Goal: Task Accomplishment & Management: Manage account settings

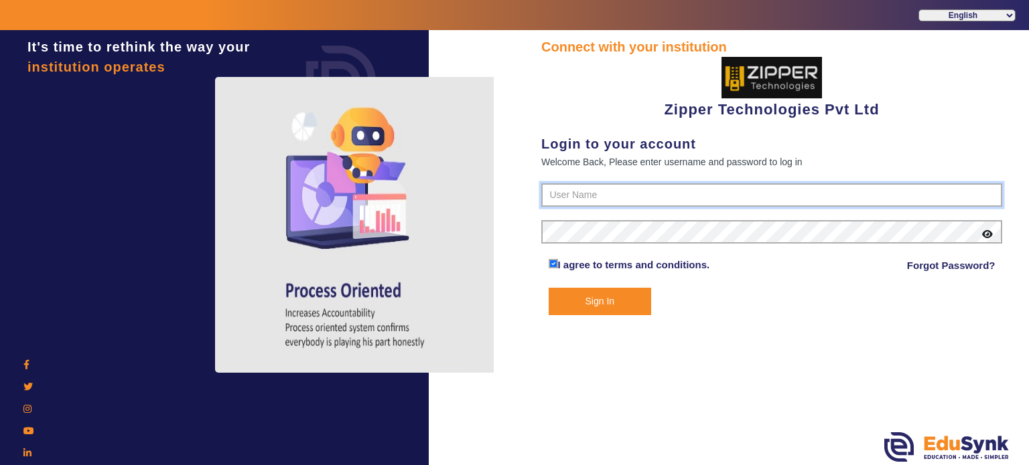
click at [633, 203] on input "text" at bounding box center [771, 195] width 461 height 24
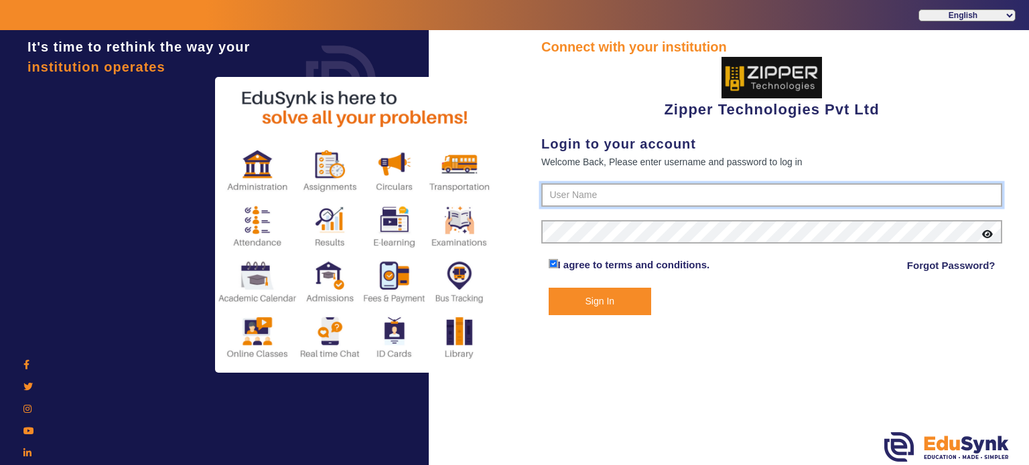
type input "1008790000"
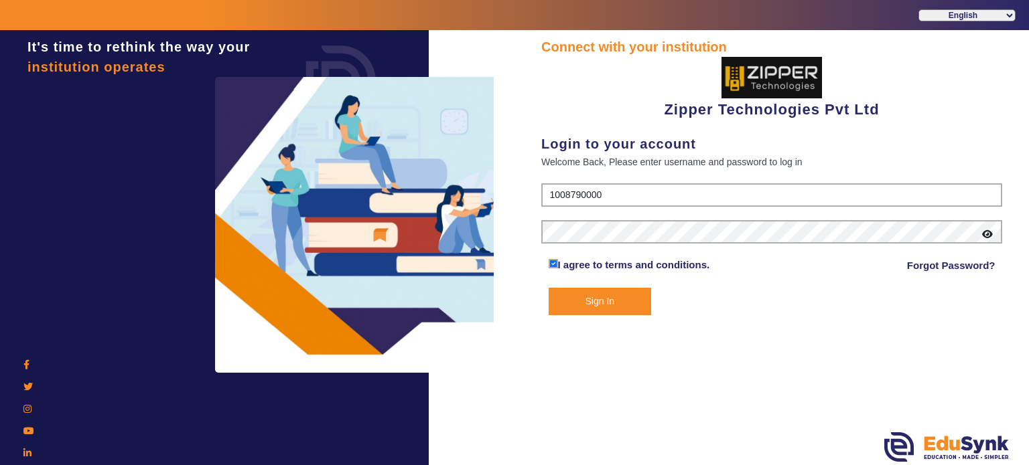
click at [599, 301] on button "Sign In" at bounding box center [599, 301] width 103 height 27
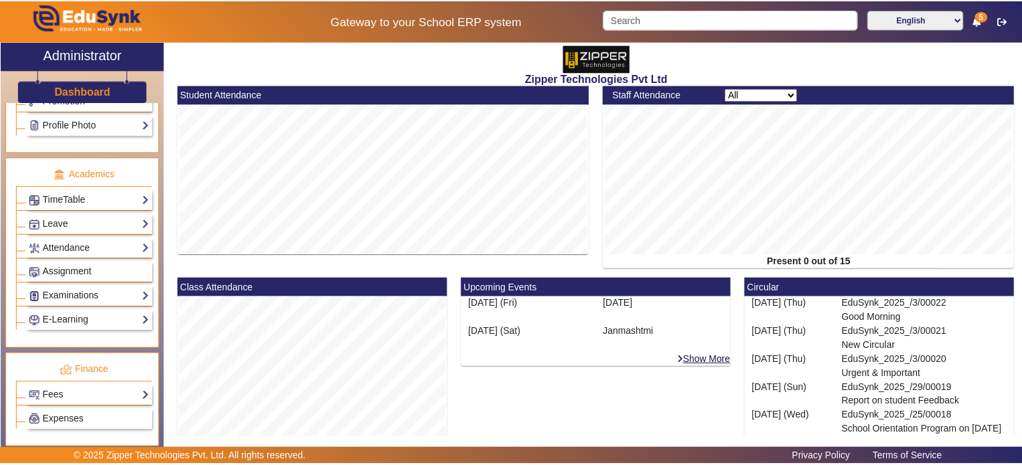
scroll to position [618, 0]
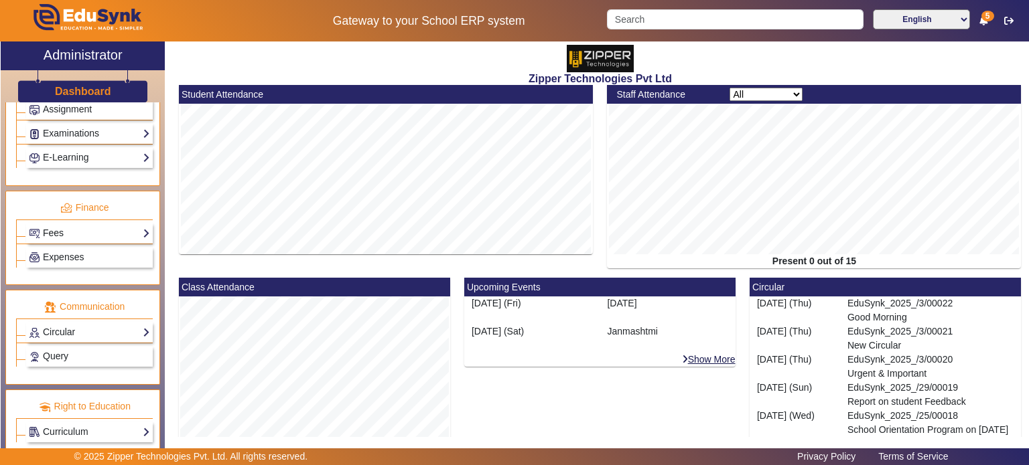
click at [78, 226] on link "Fees" at bounding box center [89, 233] width 121 height 15
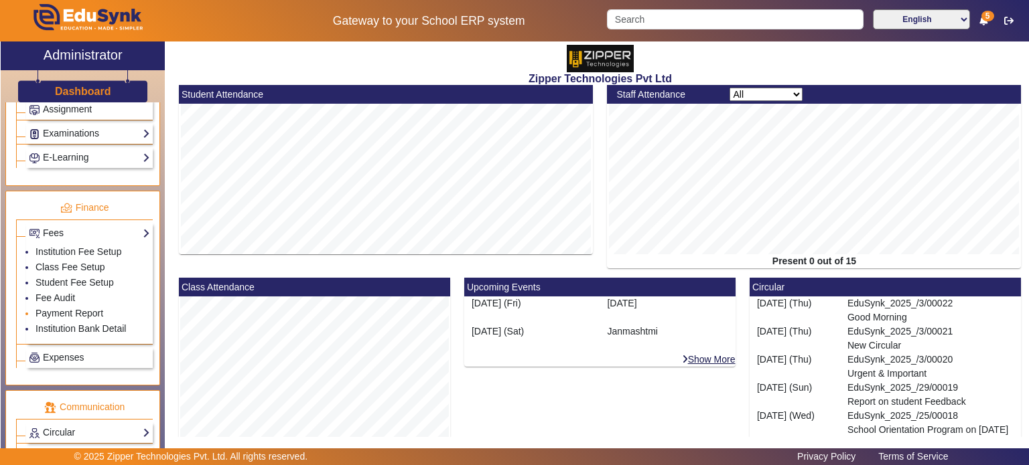
click at [59, 307] on li "Payment Report" at bounding box center [92, 314] width 115 height 15
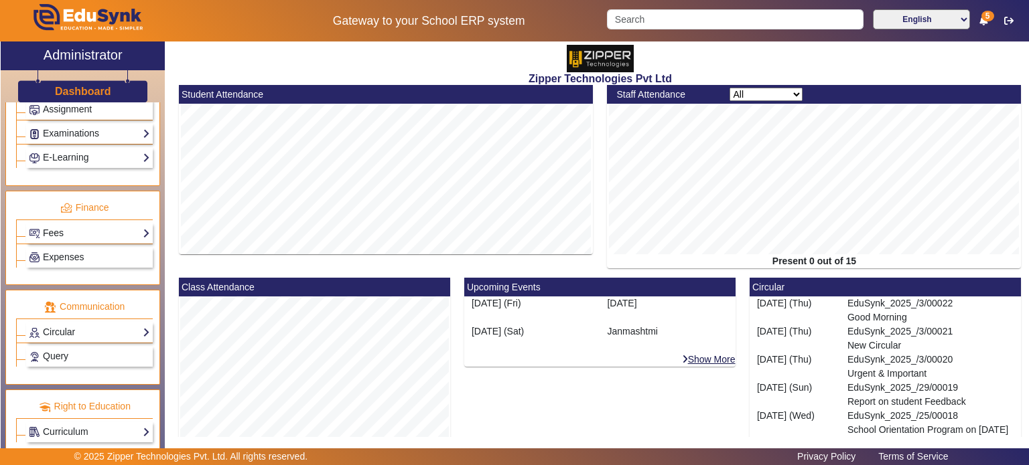
click at [80, 226] on link "Fees" at bounding box center [89, 233] width 121 height 15
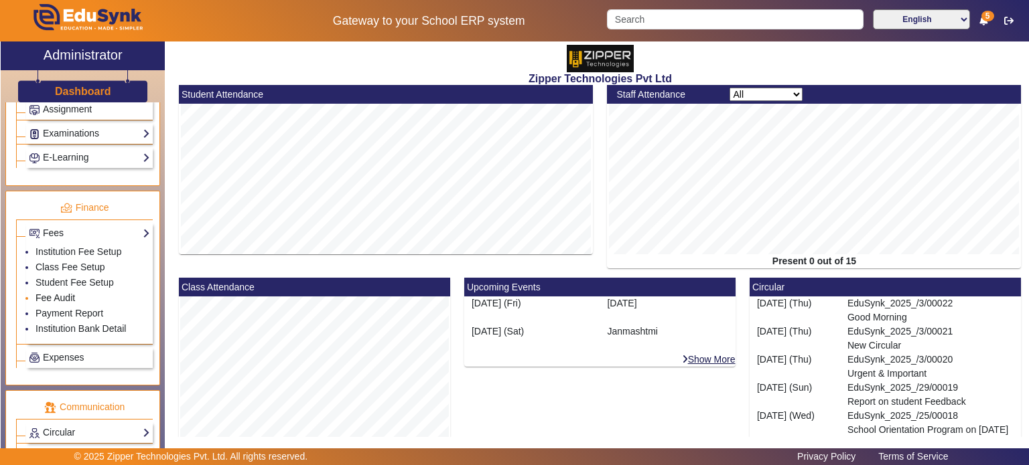
click at [56, 293] on link "Fee Audit" at bounding box center [55, 298] width 40 height 11
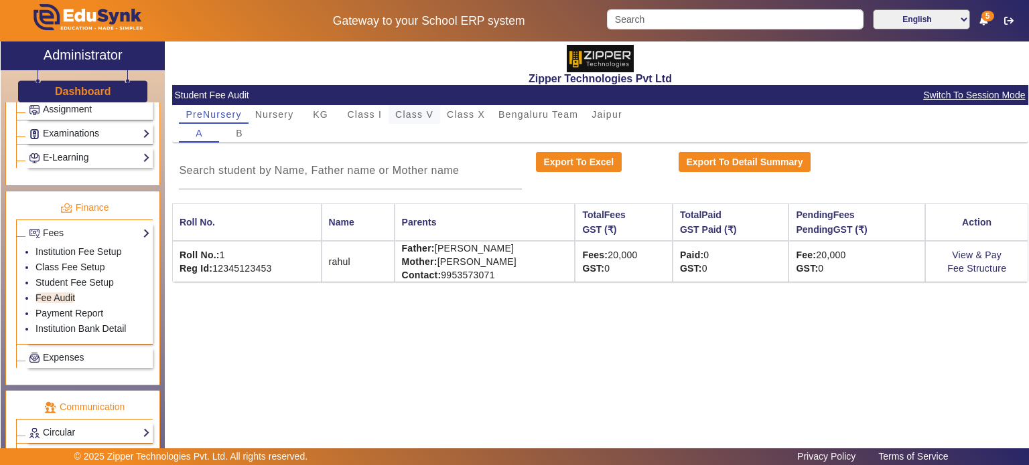
click at [418, 115] on span "Class V" at bounding box center [414, 114] width 38 height 9
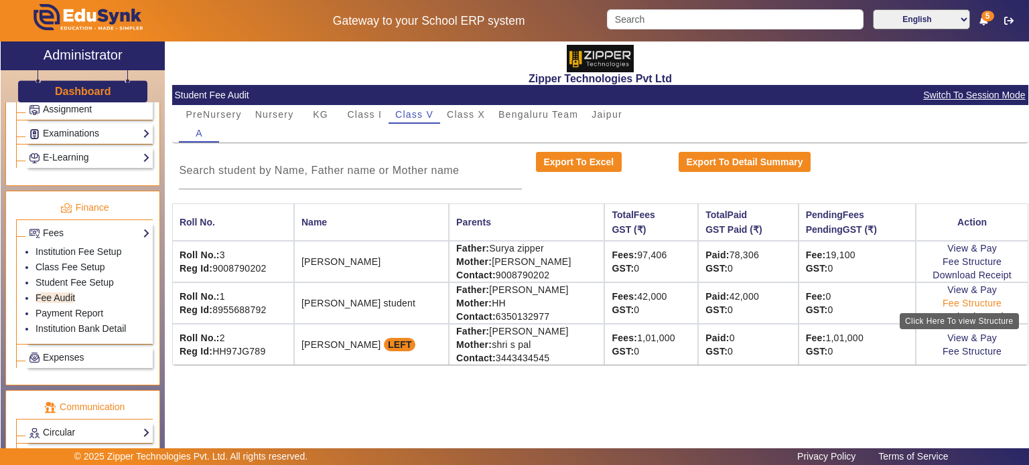
click at [978, 300] on link "Fee Structure" at bounding box center [971, 303] width 59 height 11
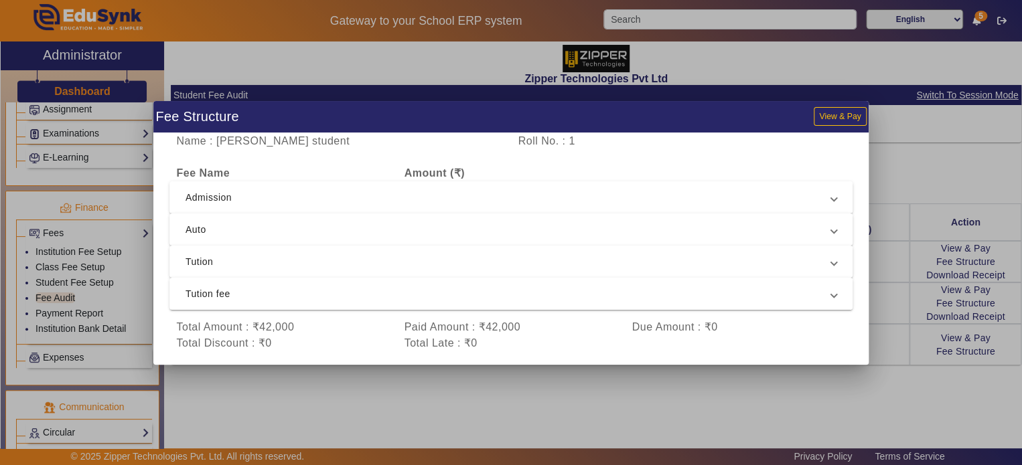
click at [964, 287] on div at bounding box center [511, 232] width 1022 height 465
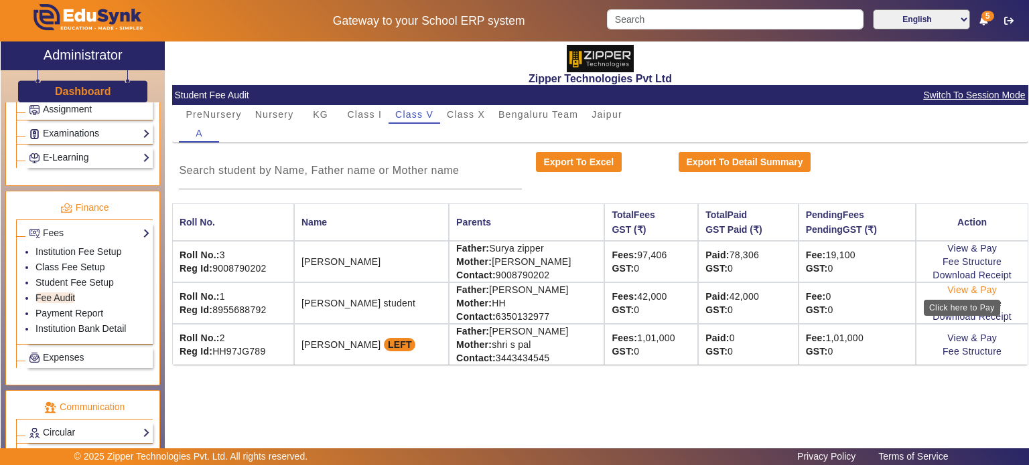
click at [955, 288] on link "View & Pay" at bounding box center [972, 290] width 50 height 11
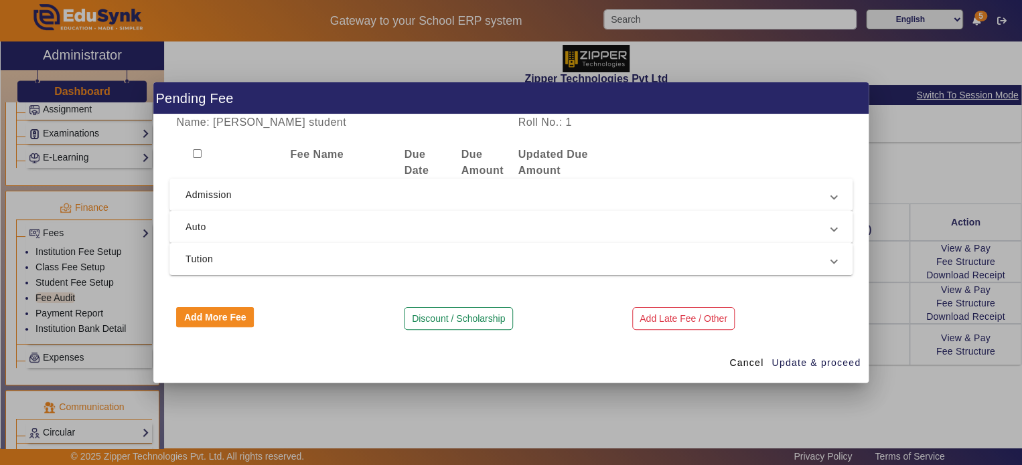
click at [720, 359] on div "Cancel Update & proceed" at bounding box center [510, 364] width 715 height 40
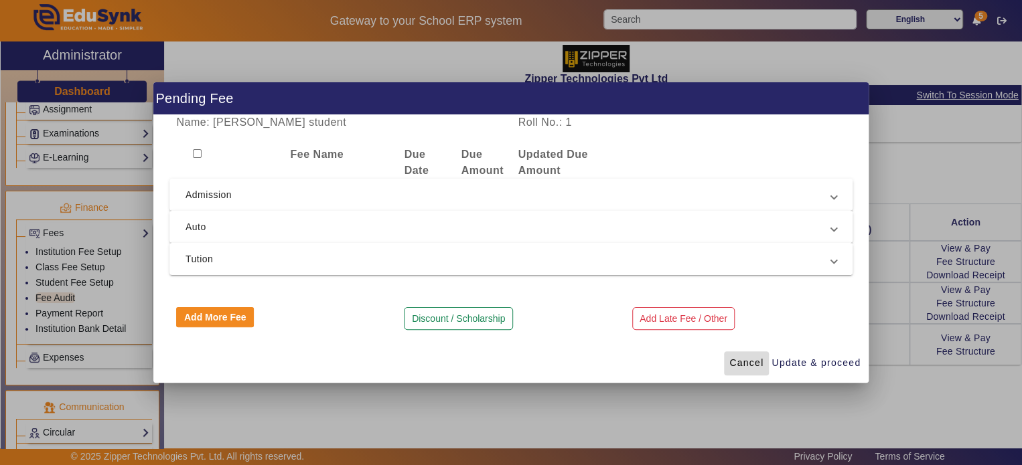
click at [748, 366] on span "Cancel" at bounding box center [746, 363] width 34 height 14
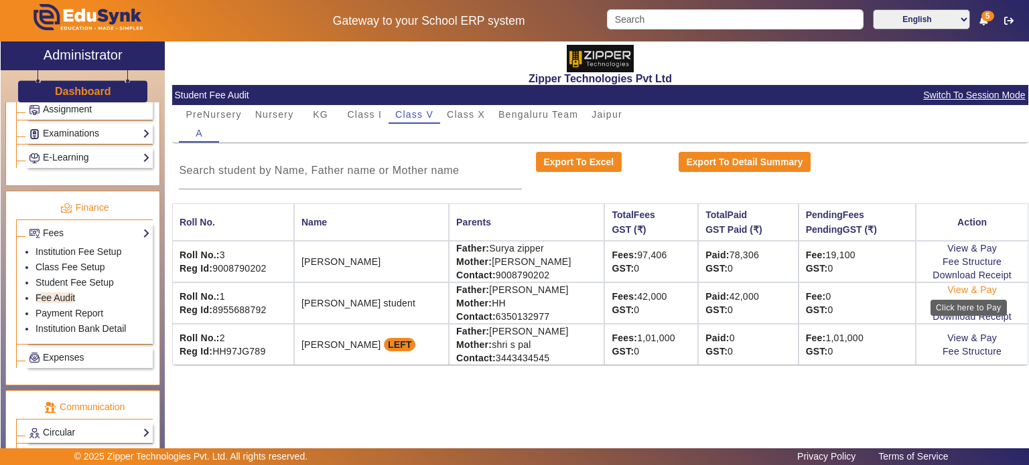
click at [968, 291] on link "View & Pay" at bounding box center [972, 290] width 50 height 11
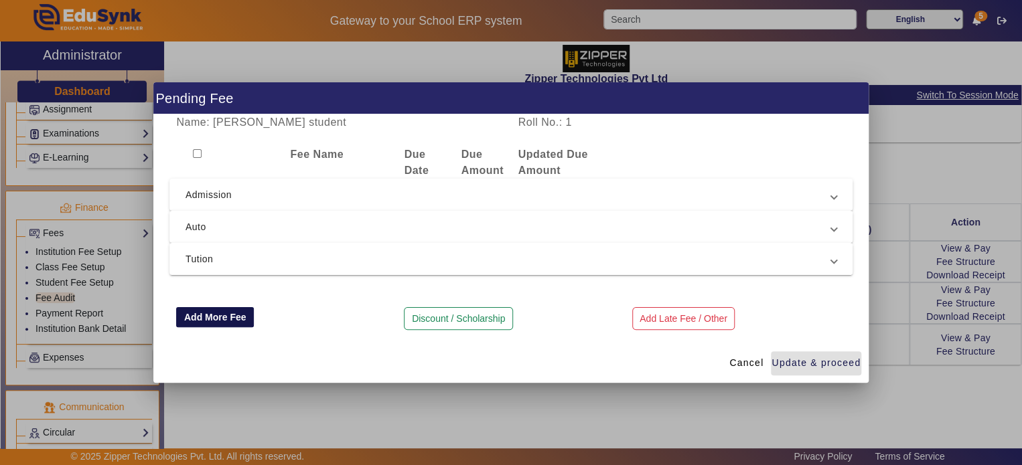
click at [212, 315] on button "Add More Fee" at bounding box center [215, 317] width 78 height 20
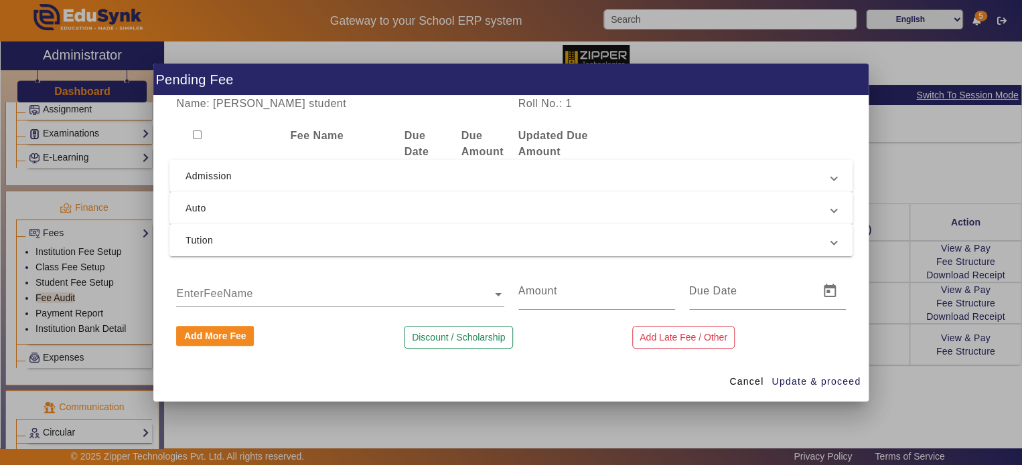
click at [274, 289] on input "text" at bounding box center [339, 295] width 327 height 16
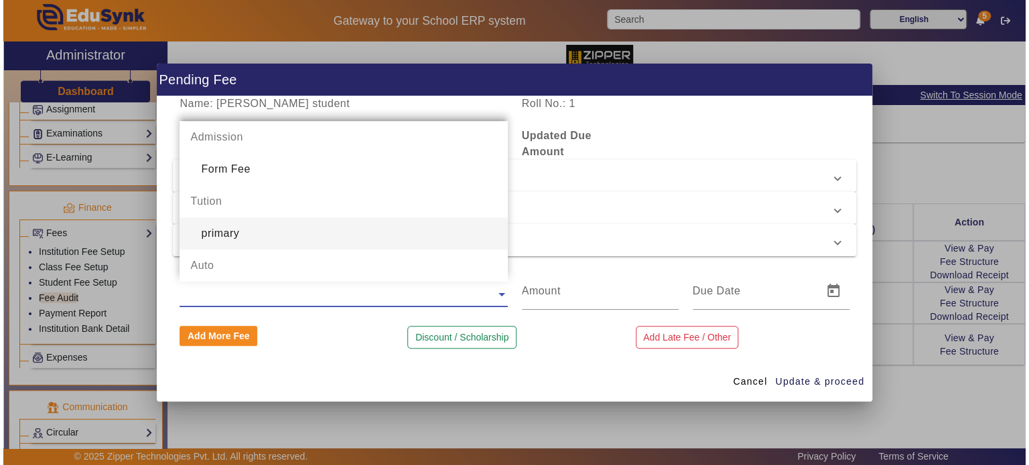
scroll to position [96, 0]
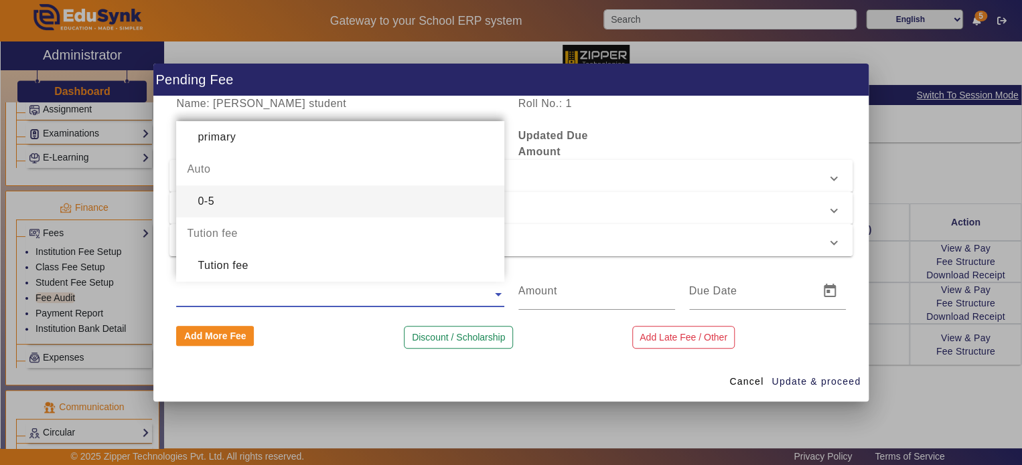
click at [254, 196] on div "0-5" at bounding box center [339, 202] width 327 height 32
type input "6000"
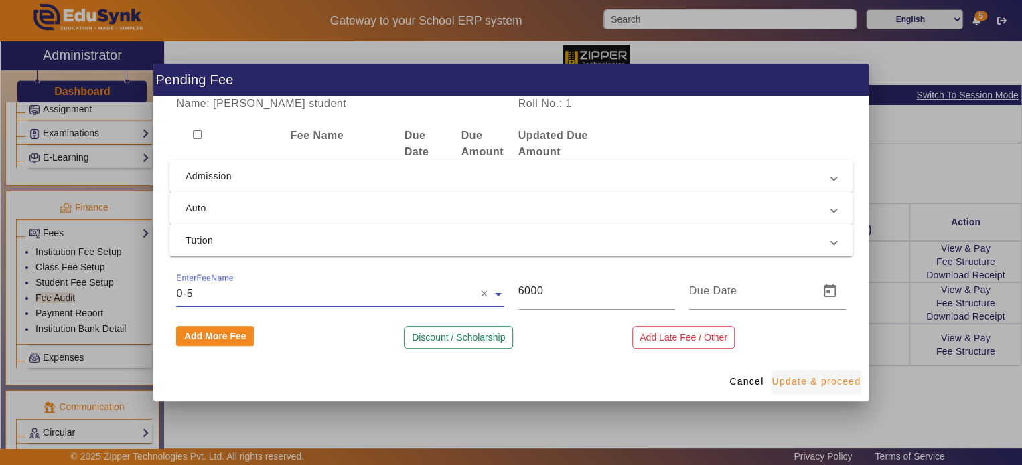
click at [824, 388] on span "Update & proceed" at bounding box center [815, 382] width 89 height 14
type input "[DATE]"
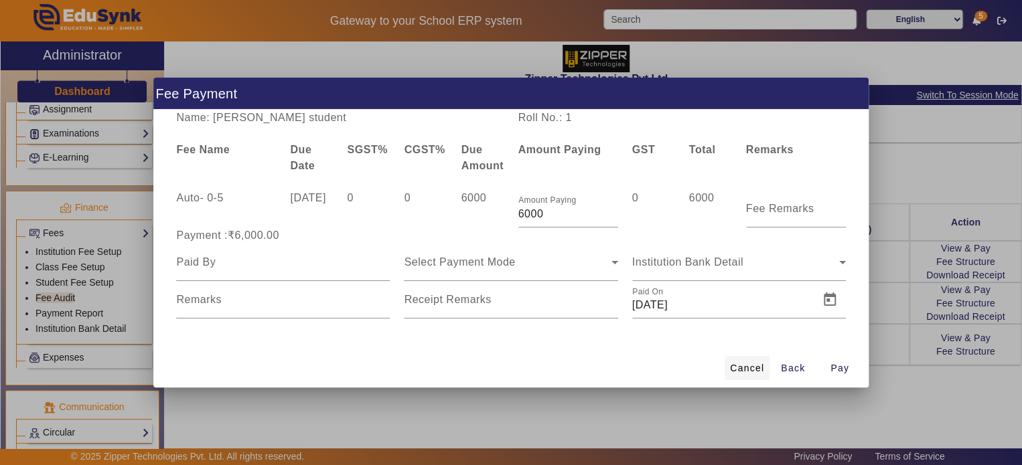
click at [743, 370] on span "Cancel" at bounding box center [747, 369] width 34 height 14
